Goal: Task Accomplishment & Management: Use online tool/utility

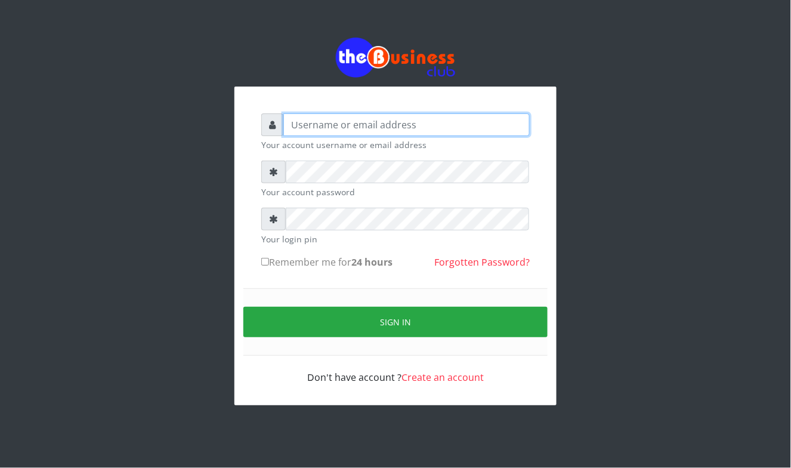
type input "Mavincio"
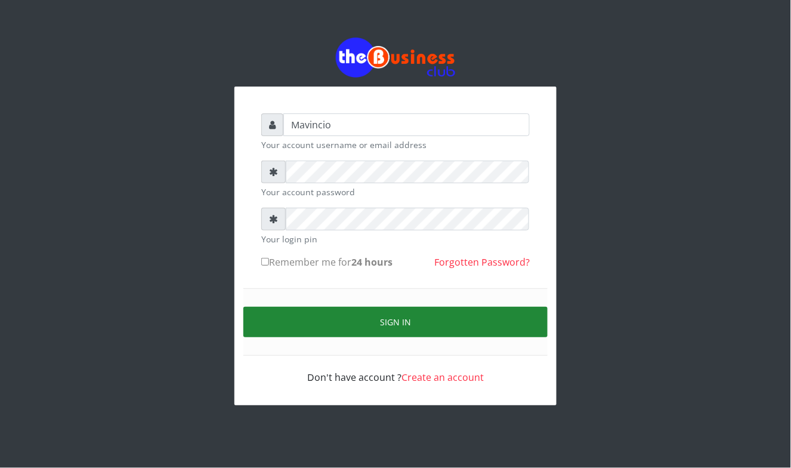
click at [381, 322] on button "Sign in" at bounding box center [396, 322] width 304 height 30
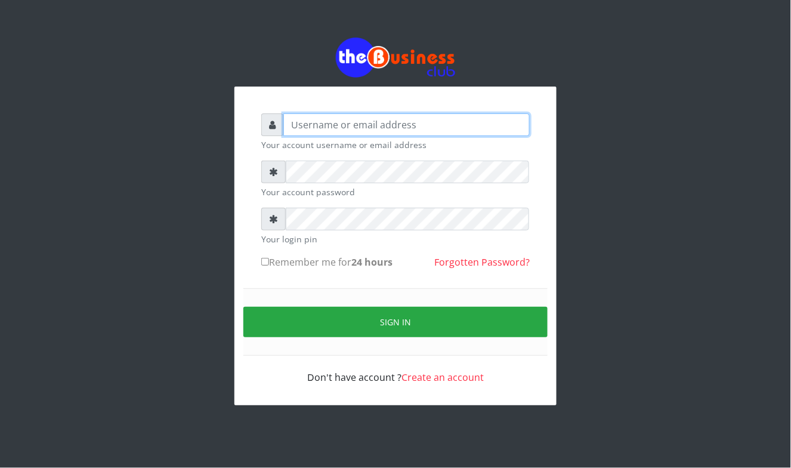
type input "Mavincio"
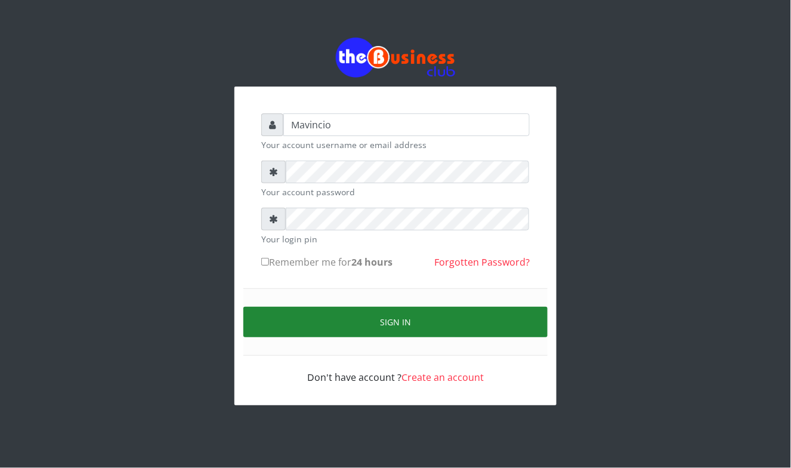
click at [383, 320] on button "Sign in" at bounding box center [396, 322] width 304 height 30
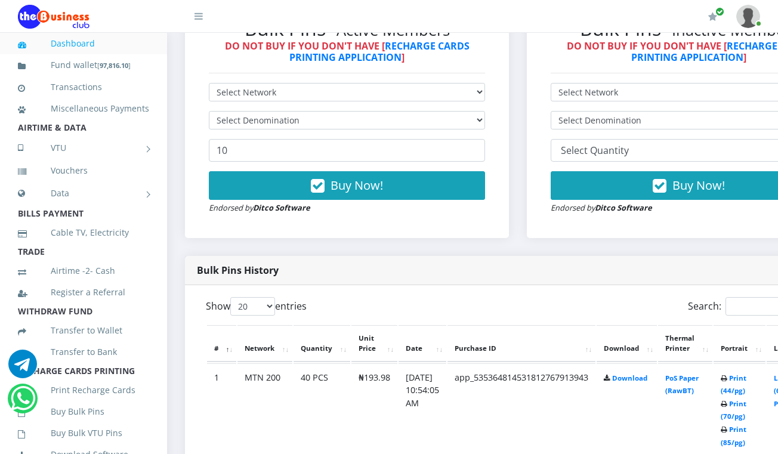
scroll to position [414, 0]
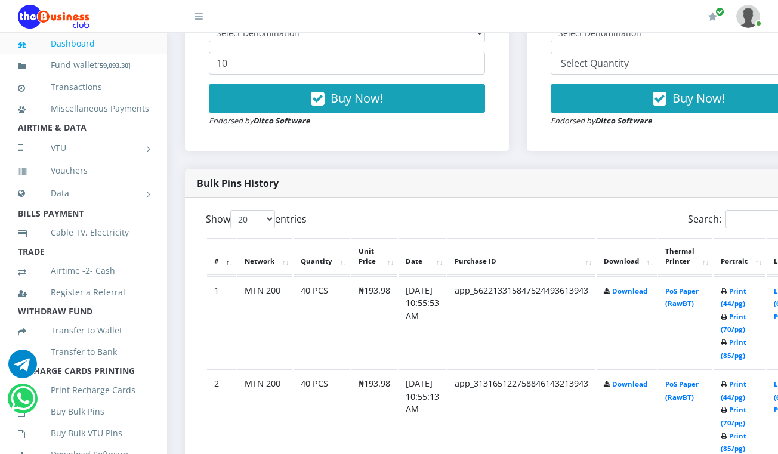
scroll to position [512, 0]
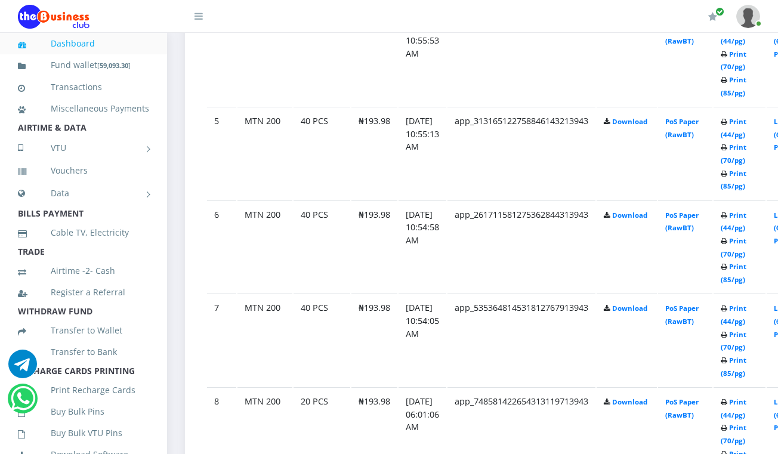
scroll to position [1024, 0]
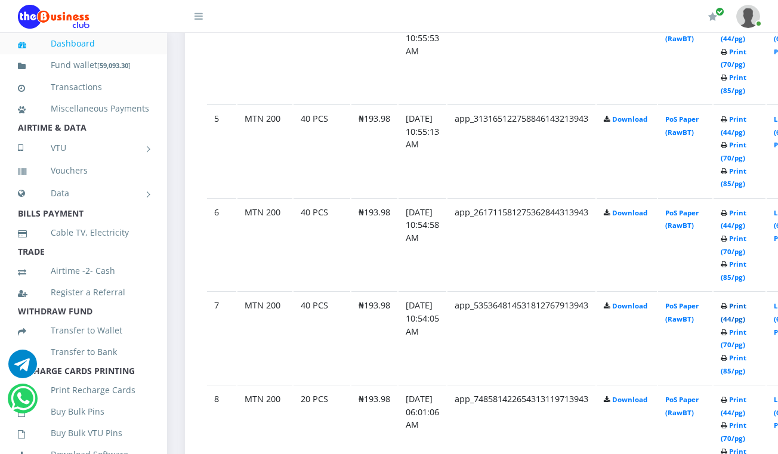
click at [747, 303] on link "Print (44/pg)" at bounding box center [734, 312] width 26 height 22
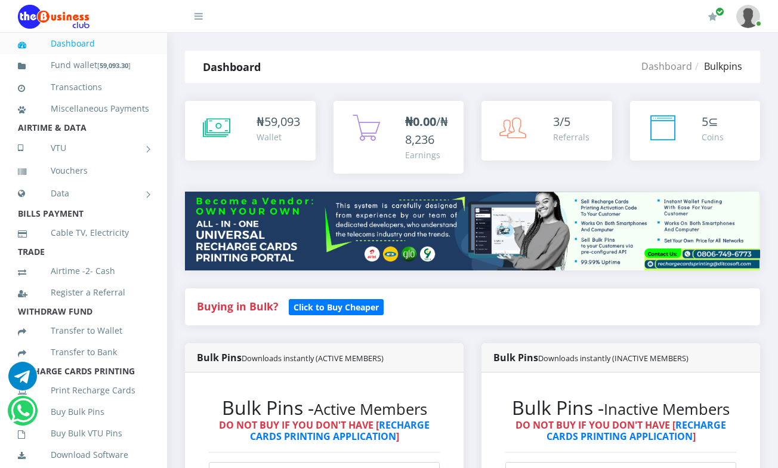
scroll to position [372, 0]
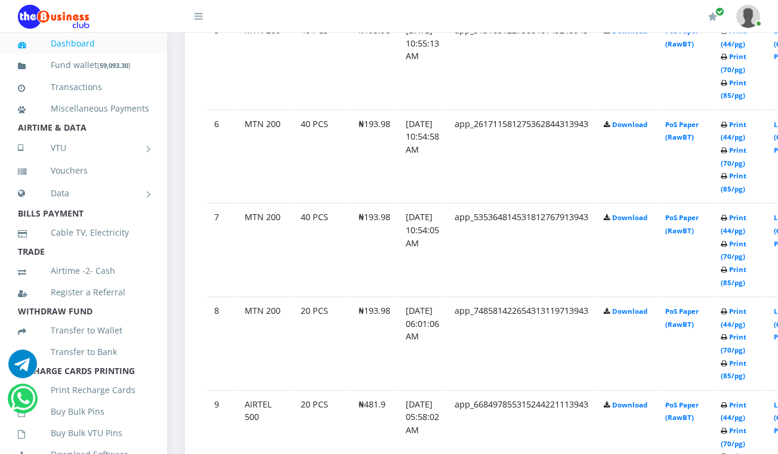
scroll to position [1119, 0]
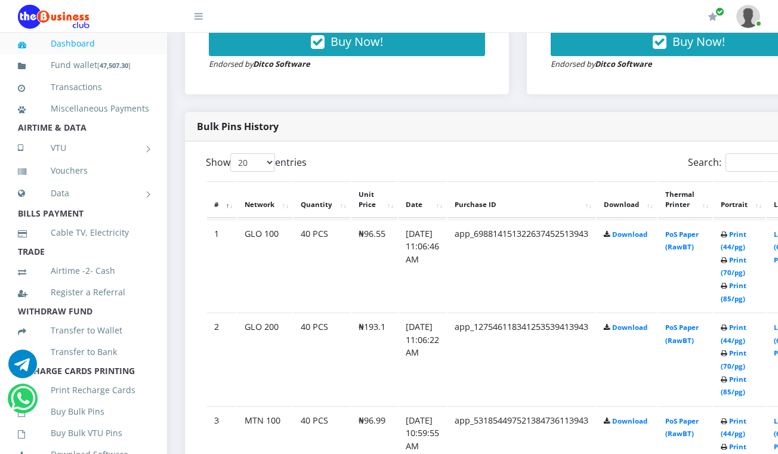
scroll to position [524, 0]
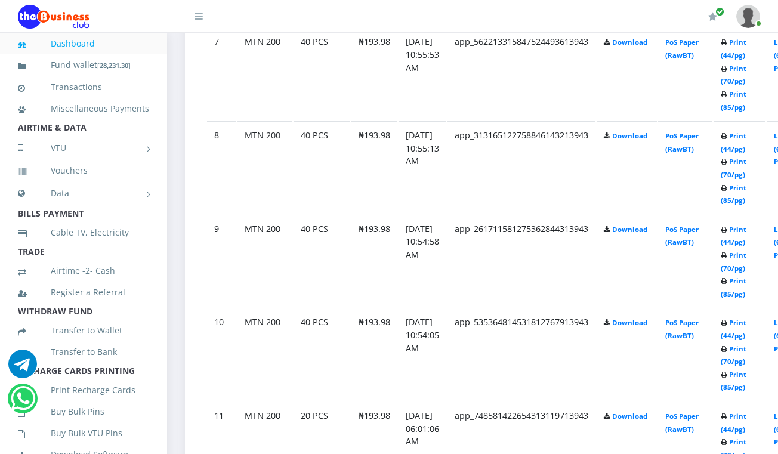
scroll to position [1320, 0]
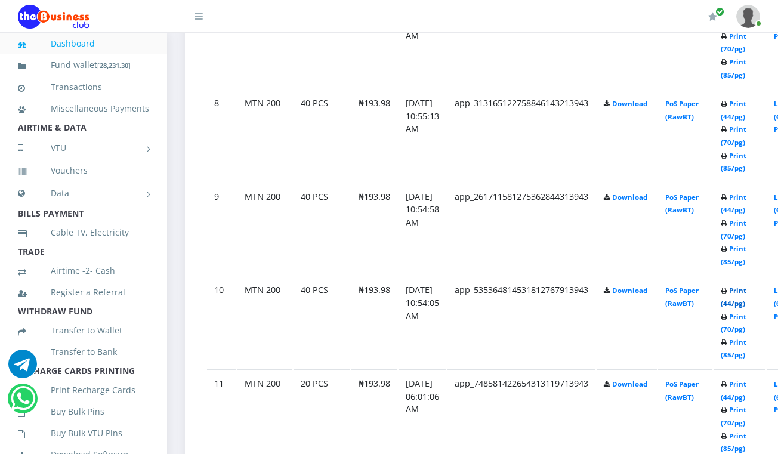
click at [747, 288] on link "Print (44/pg)" at bounding box center [734, 297] width 26 height 22
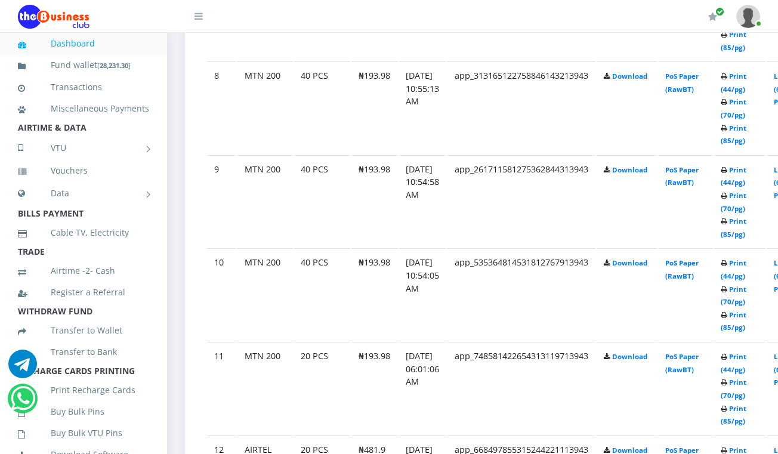
scroll to position [1320, 0]
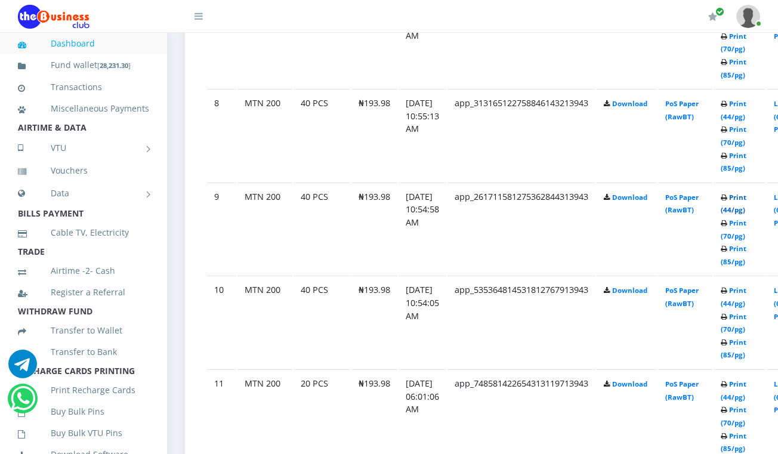
click at [747, 196] on link "Print (44/pg)" at bounding box center [734, 204] width 26 height 22
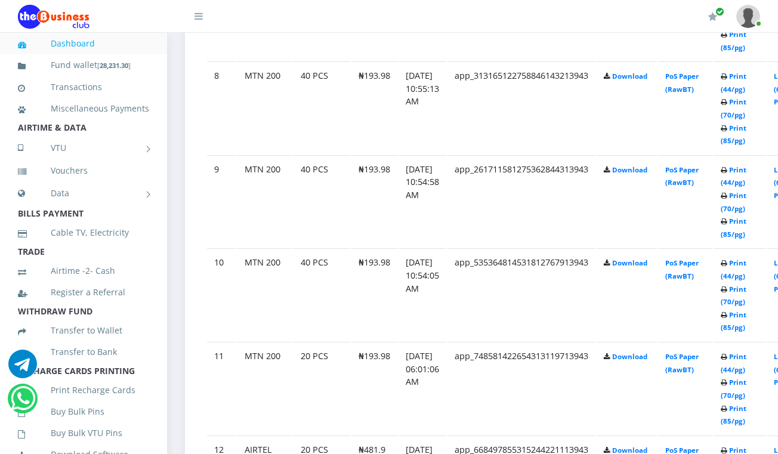
scroll to position [1320, 0]
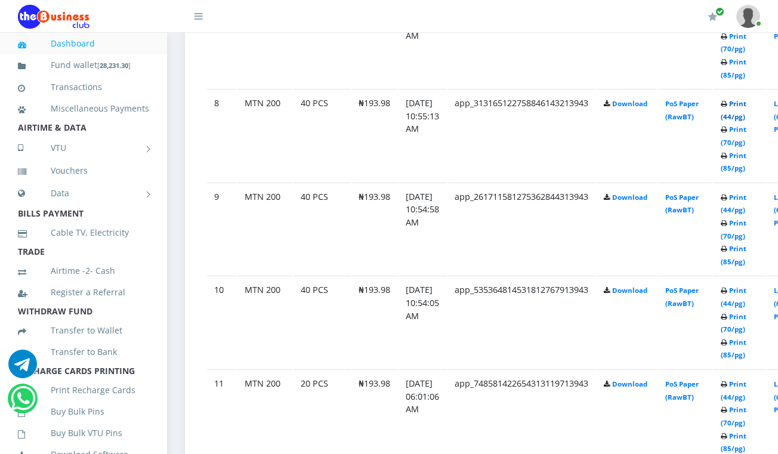
click at [740, 101] on link "Print (44/pg)" at bounding box center [734, 110] width 26 height 22
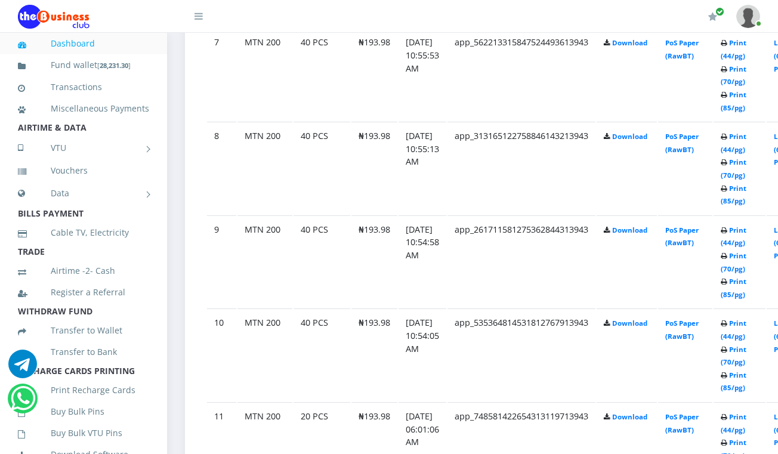
scroll to position [1256, 0]
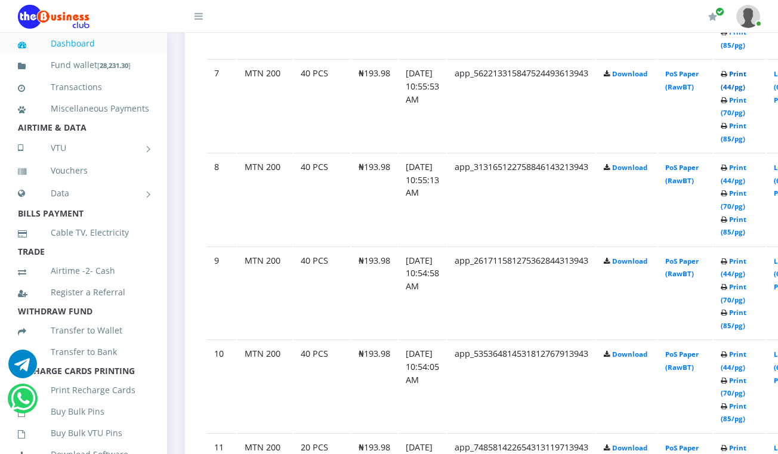
click at [747, 72] on link "Print (44/pg)" at bounding box center [734, 80] width 26 height 22
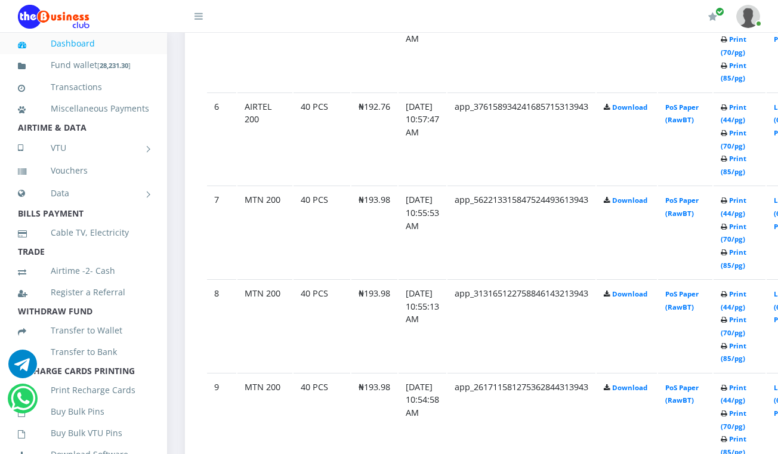
scroll to position [1129, 0]
click at [747, 104] on link "Print (44/pg)" at bounding box center [734, 114] width 26 height 22
click at [747, 105] on link "Print (44/pg)" at bounding box center [734, 114] width 26 height 22
click at [747, 106] on link "Print (44/pg)" at bounding box center [734, 114] width 26 height 22
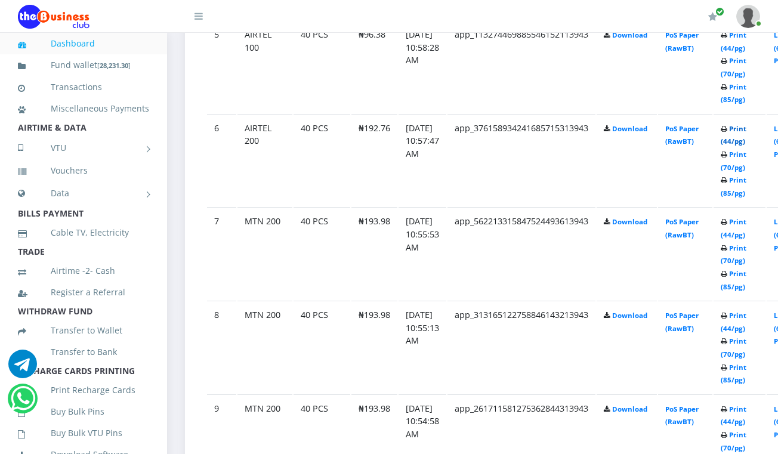
scroll to position [1097, 0]
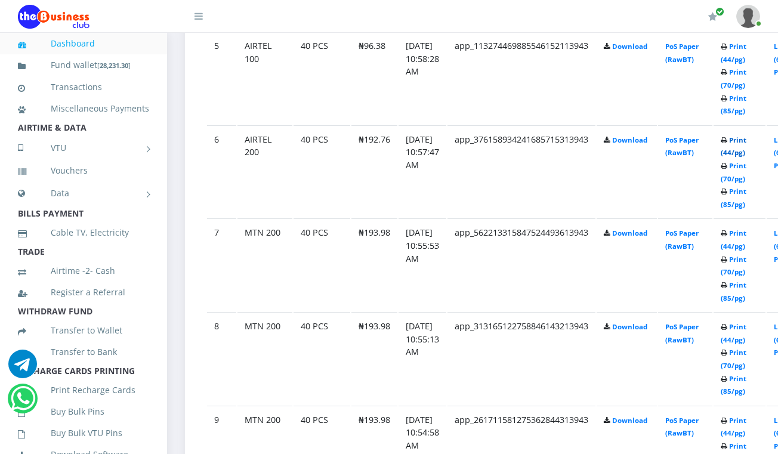
click at [747, 141] on link "Print (44/pg)" at bounding box center [734, 146] width 26 height 22
click at [746, 137] on link "Print (44/pg)" at bounding box center [734, 146] width 26 height 22
click at [747, 139] on link "Print (44/pg)" at bounding box center [734, 146] width 26 height 22
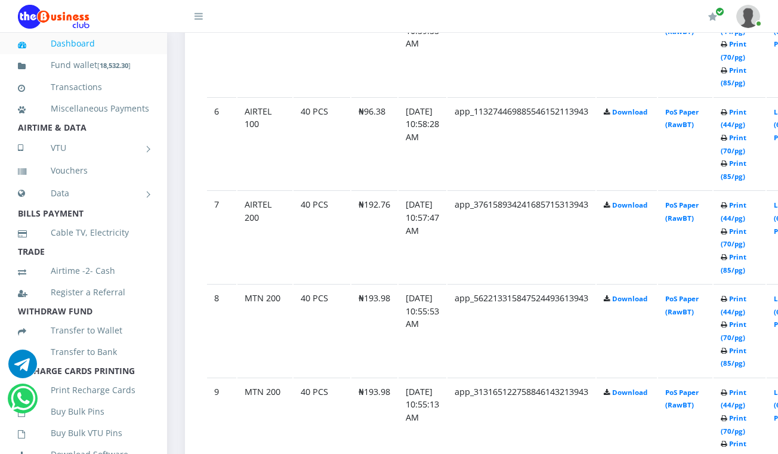
scroll to position [1097, 0]
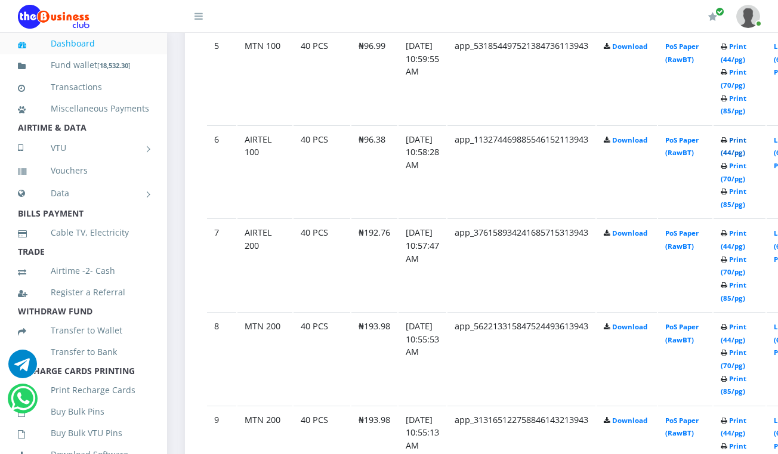
click at [747, 139] on link "Print (44/pg)" at bounding box center [734, 146] width 26 height 22
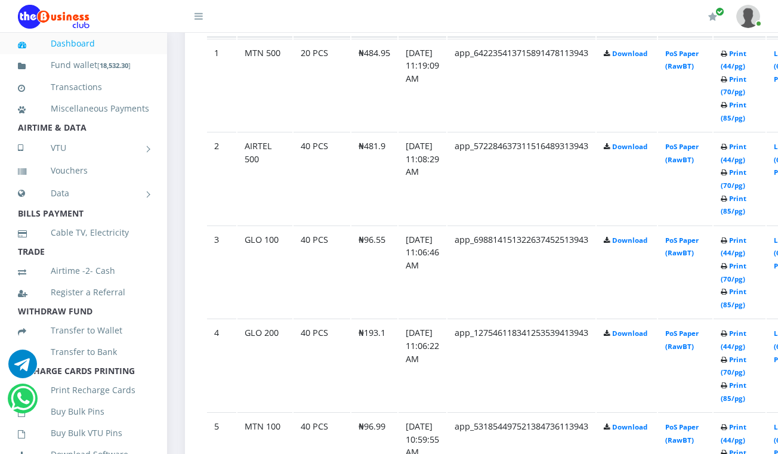
scroll to position [683, 0]
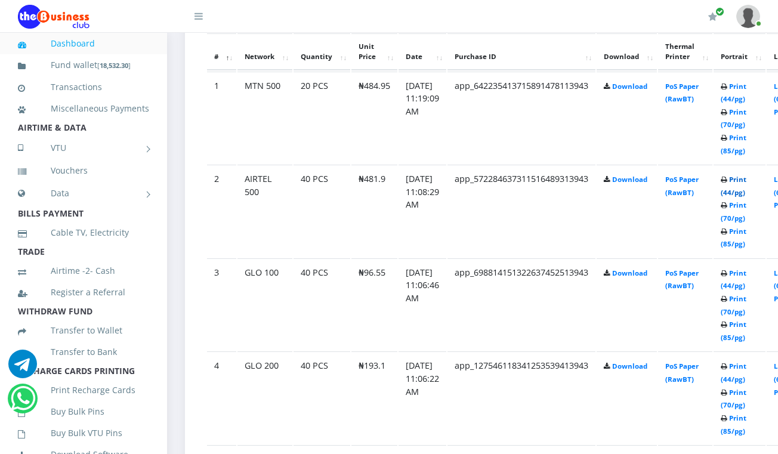
click at [747, 180] on link "Print (44/pg)" at bounding box center [734, 186] width 26 height 22
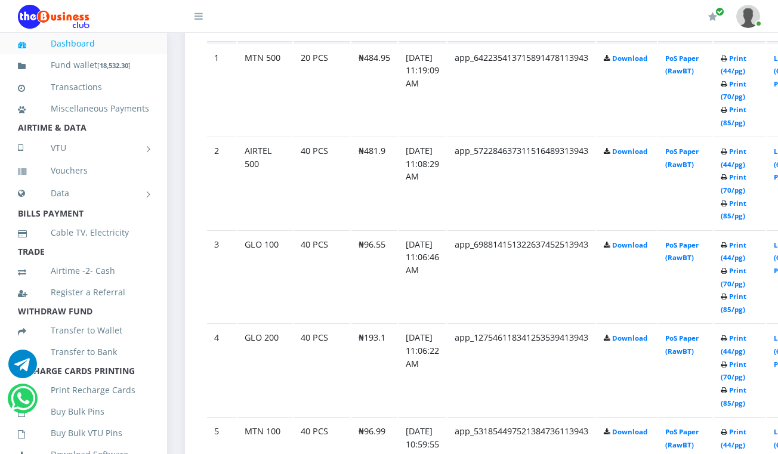
scroll to position [683, 0]
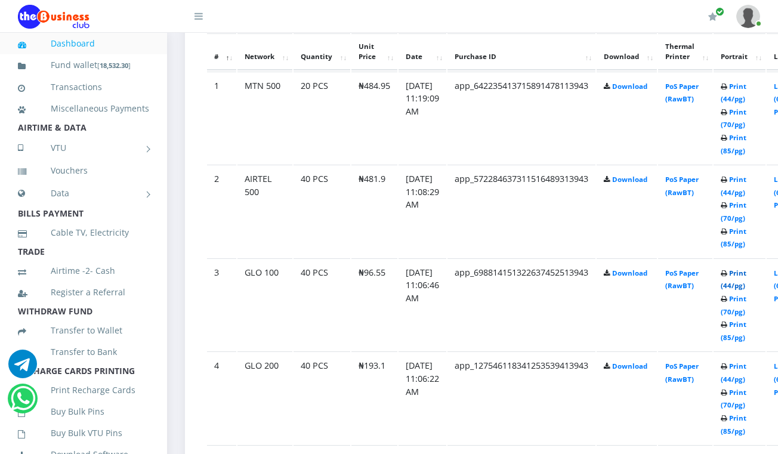
click at [747, 272] on link "Print (44/pg)" at bounding box center [734, 280] width 26 height 22
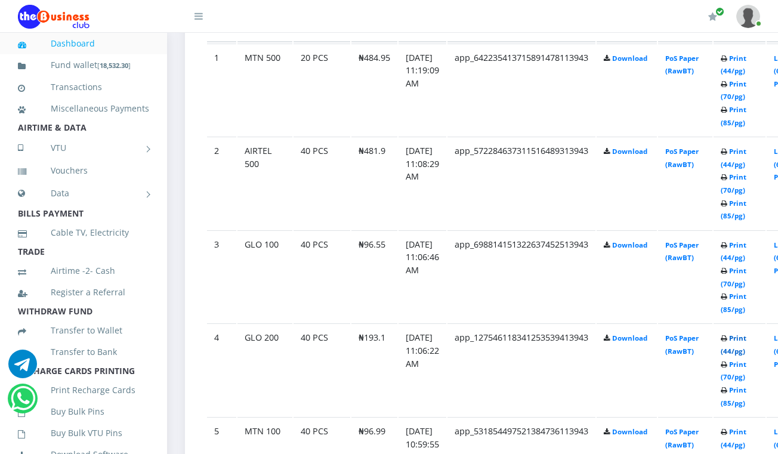
scroll to position [683, 0]
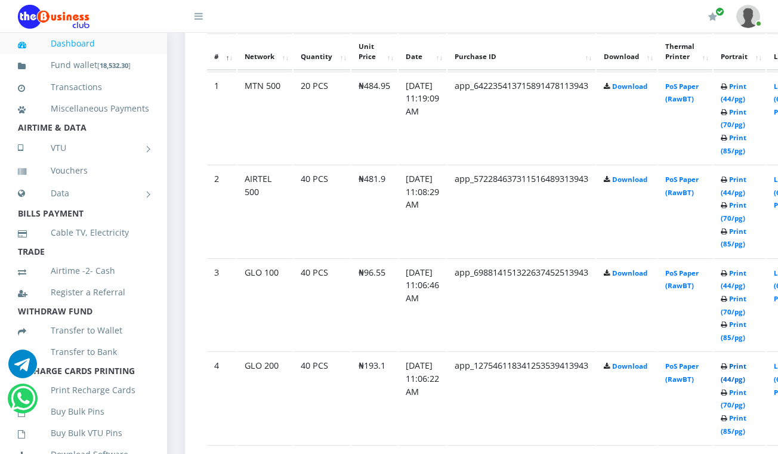
click at [747, 364] on link "Print (44/pg)" at bounding box center [734, 373] width 26 height 22
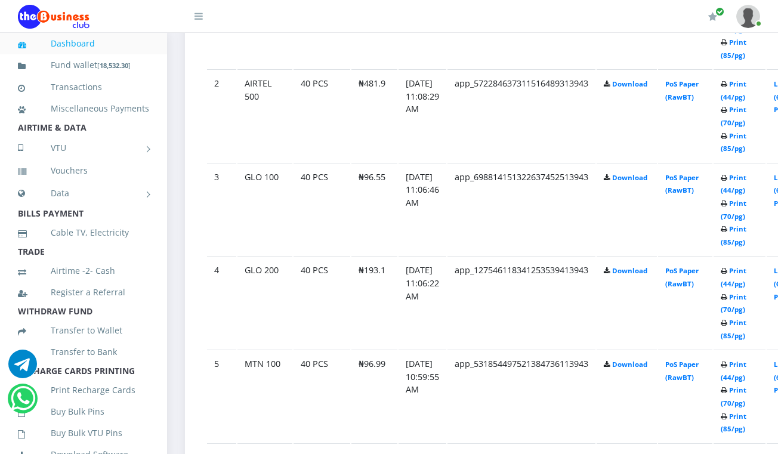
scroll to position [811, 0]
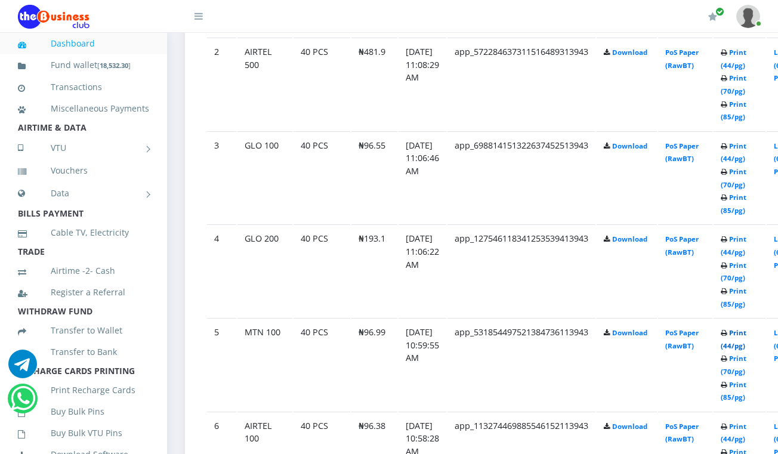
click at [747, 331] on link "Print (44/pg)" at bounding box center [734, 339] width 26 height 22
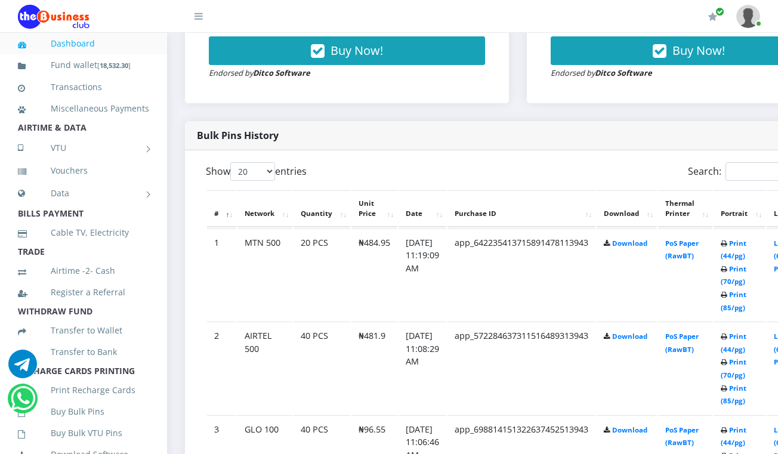
scroll to position [524, 0]
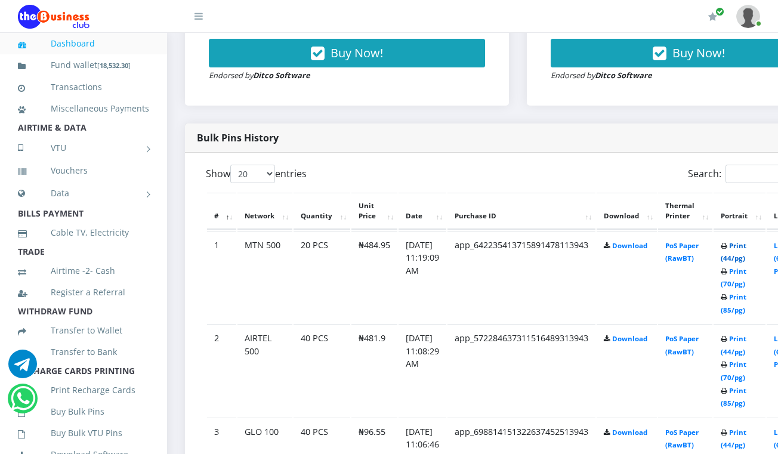
click at [747, 247] on link "Print (44/pg)" at bounding box center [734, 252] width 26 height 22
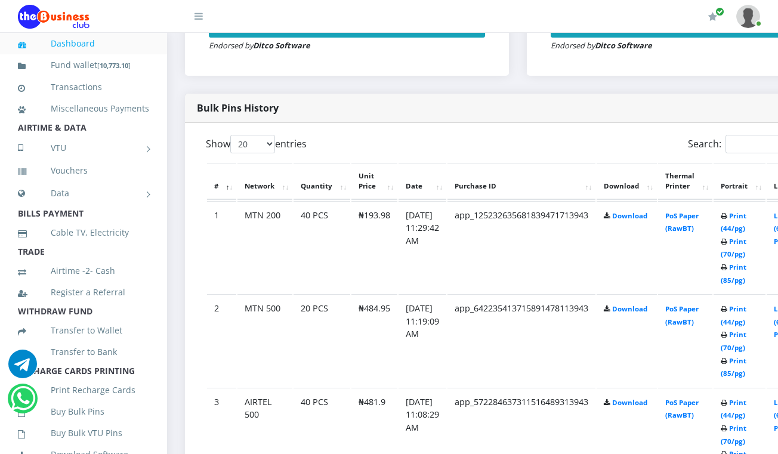
scroll to position [524, 0]
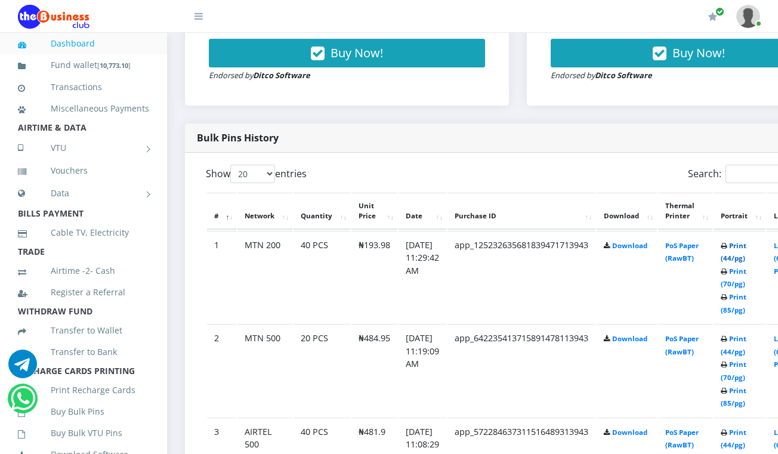
click at [745, 246] on link "Print (44/pg)" at bounding box center [734, 252] width 26 height 22
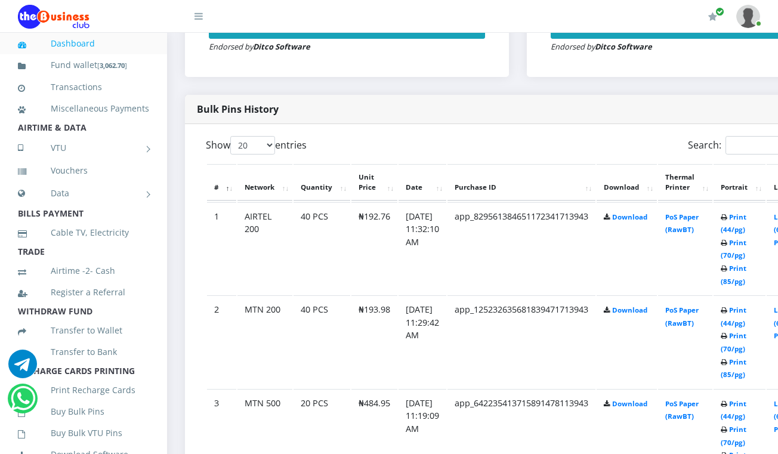
scroll to position [524, 0]
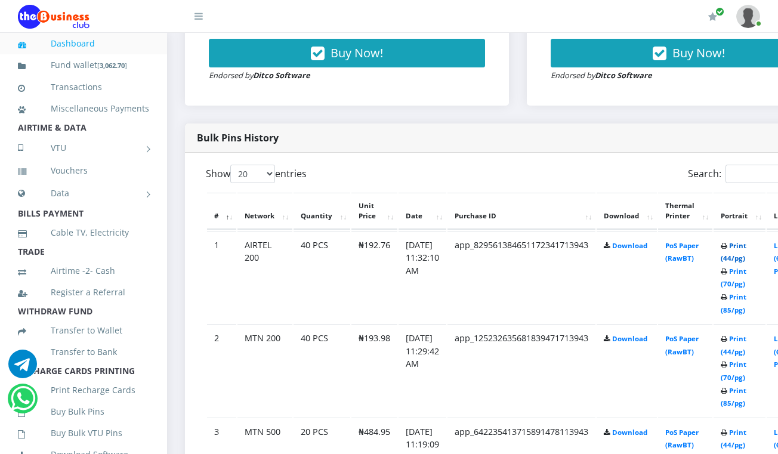
click at [746, 248] on link "Print (44/pg)" at bounding box center [734, 252] width 26 height 22
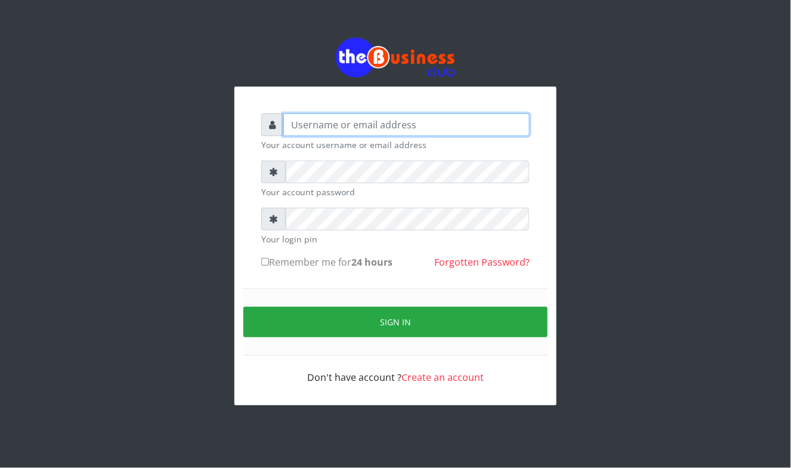
type input "Mavincio"
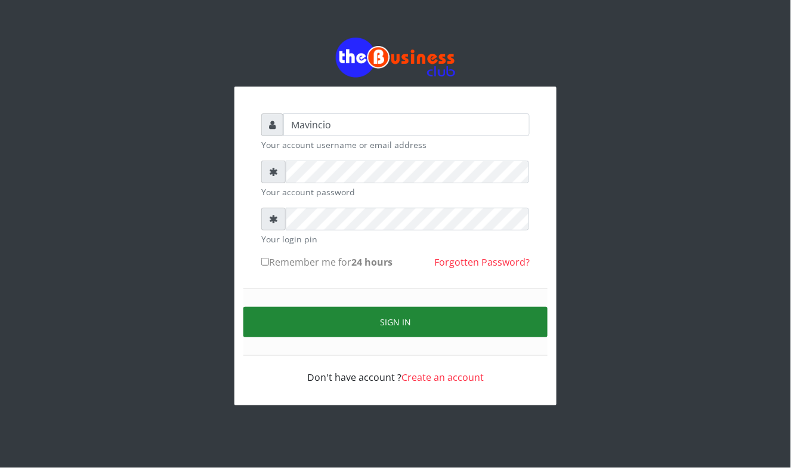
click at [389, 325] on button "Sign in" at bounding box center [396, 322] width 304 height 30
